Goal: Information Seeking & Learning: Learn about a topic

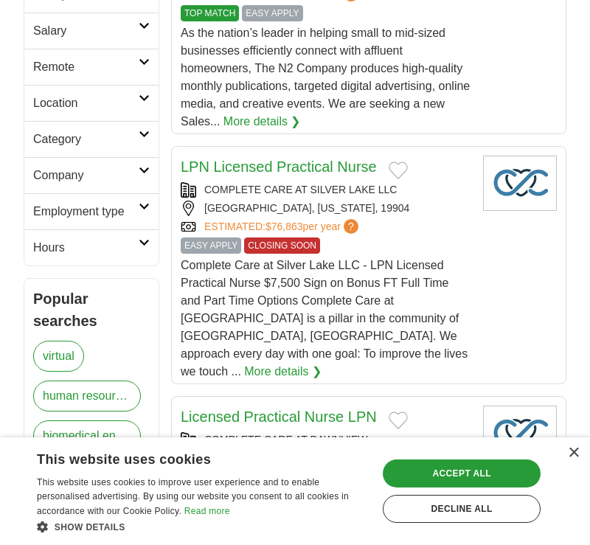
scroll to position [354, 0]
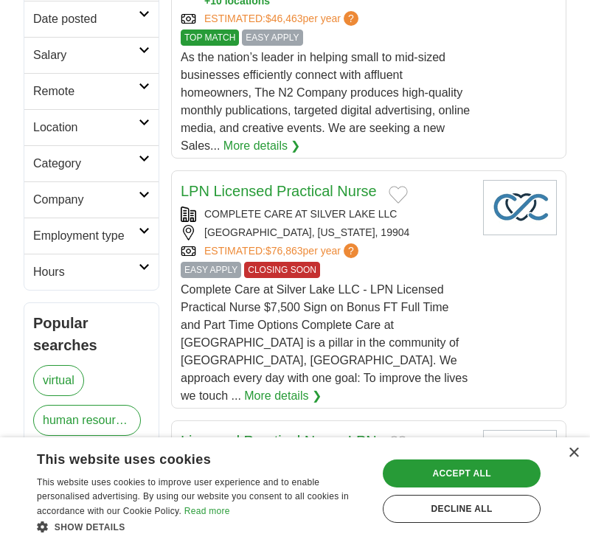
click at [244, 387] on link "More details ❯" at bounding box center [282, 396] width 77 height 18
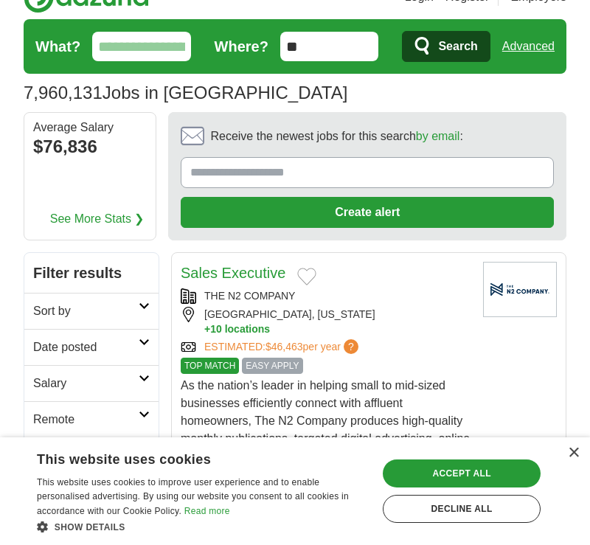
scroll to position [0, 0]
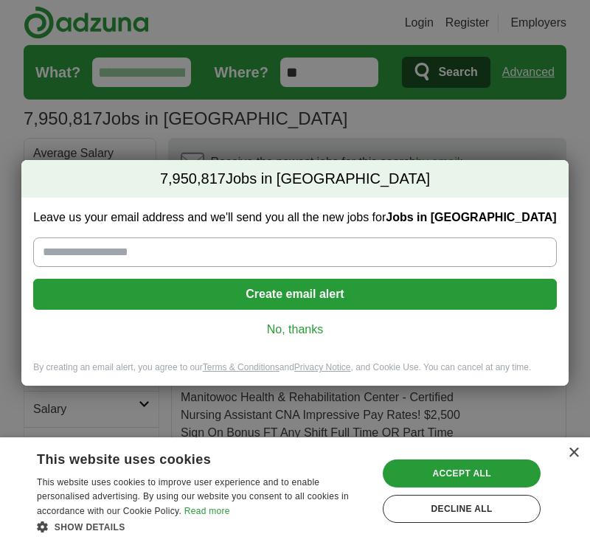
click at [305, 328] on link "No, thanks" at bounding box center [295, 330] width 500 height 16
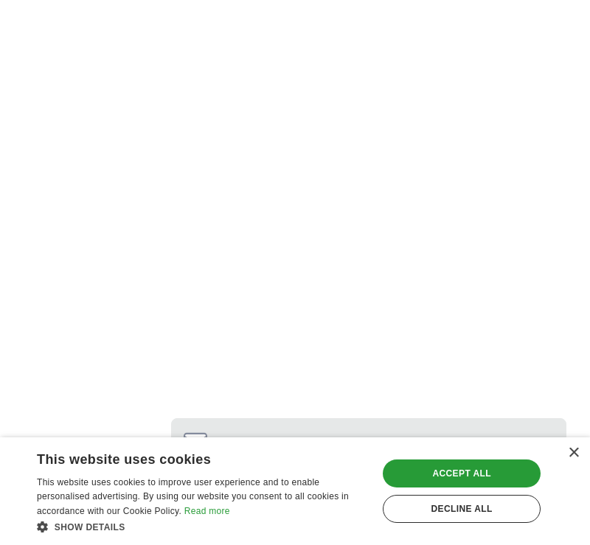
scroll to position [3530, 0]
